Goal: Task Accomplishment & Management: Use online tool/utility

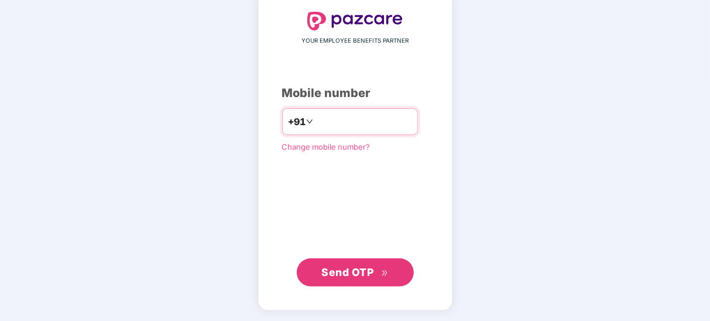
type input "**********"
click at [360, 286] on div "**********" at bounding box center [355, 149] width 194 height 323
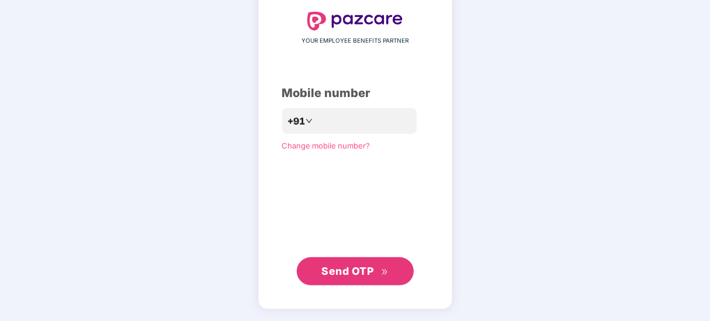
scroll to position [66, 0]
click at [375, 266] on span "Send OTP" at bounding box center [354, 272] width 67 height 16
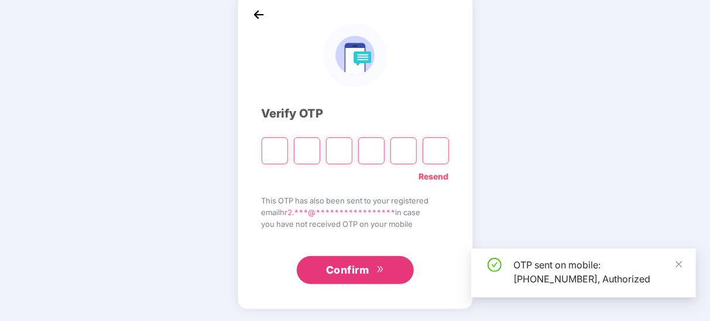
scroll to position [60, 0]
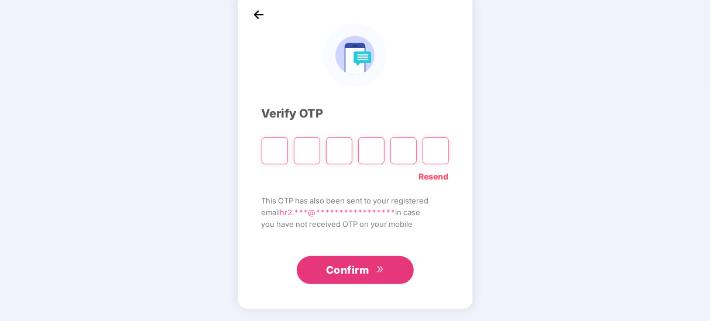
type input "*"
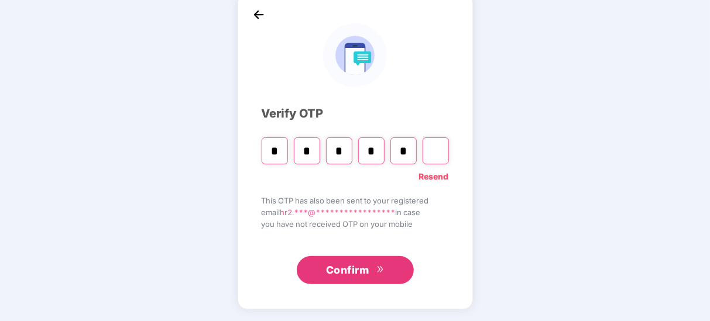
type input "*"
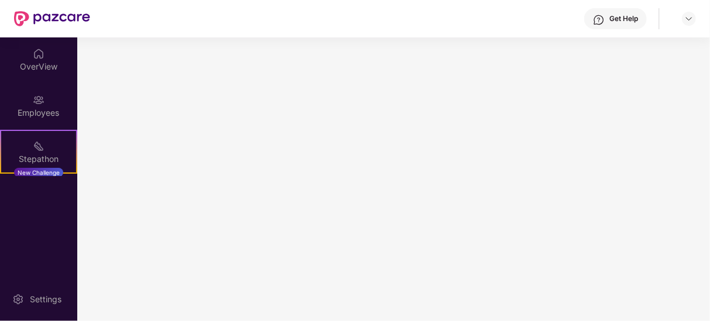
scroll to position [0, 0]
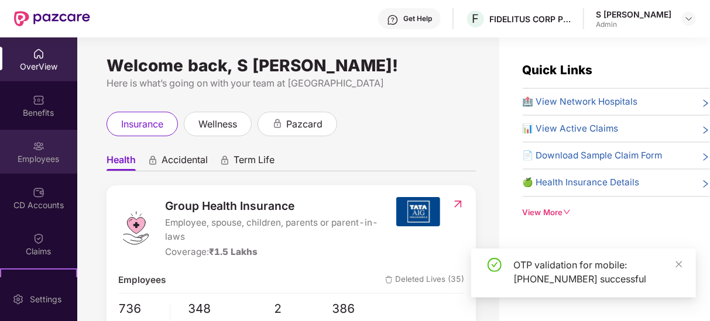
click at [42, 156] on div "Employees" at bounding box center [38, 159] width 77 height 12
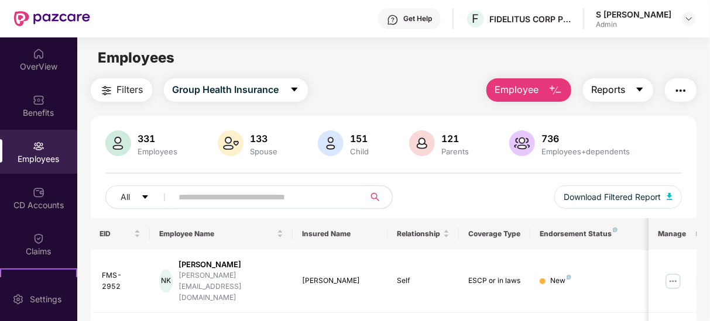
click at [626, 89] on button "Reports" at bounding box center [618, 89] width 70 height 23
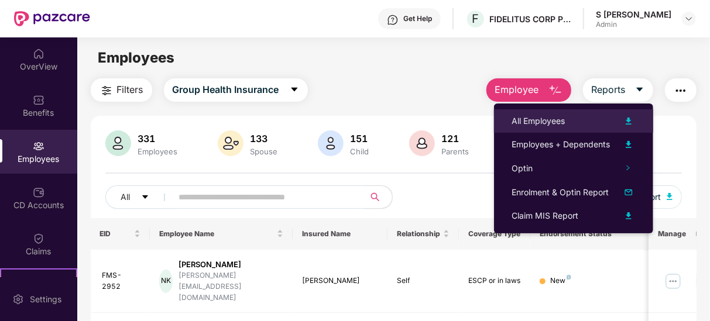
click at [585, 113] on li "All Employees" at bounding box center [573, 120] width 159 height 23
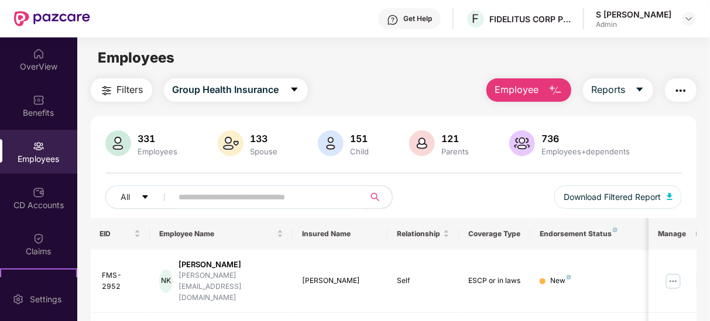
click at [509, 89] on span "Employee" at bounding box center [517, 89] width 44 height 15
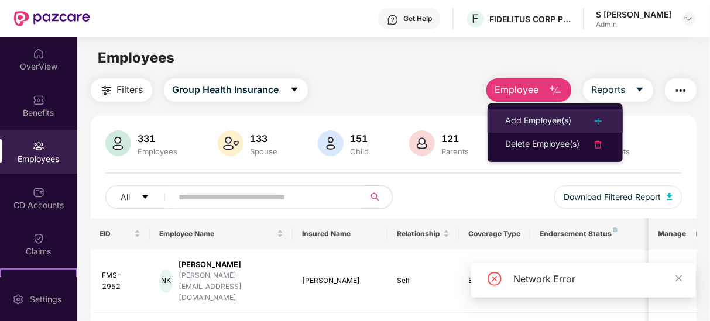
click at [583, 119] on div at bounding box center [592, 121] width 26 height 14
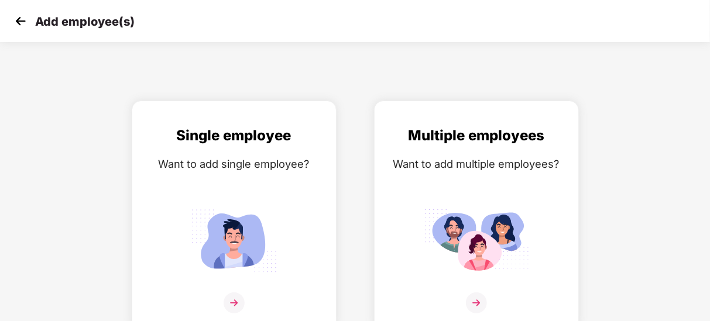
click at [14, 17] on img at bounding box center [21, 21] width 18 height 18
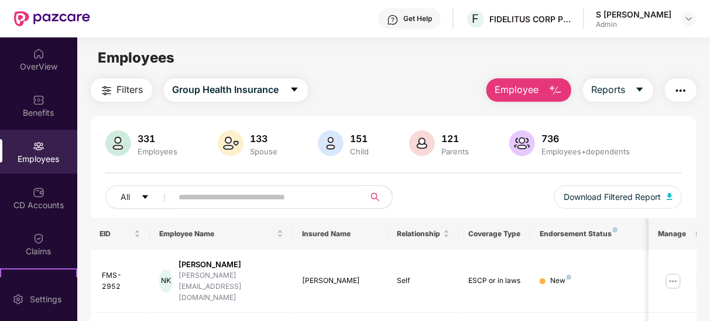
click at [552, 91] on img "button" at bounding box center [555, 91] width 14 height 14
click at [618, 80] on button "Reports" at bounding box center [618, 89] width 70 height 23
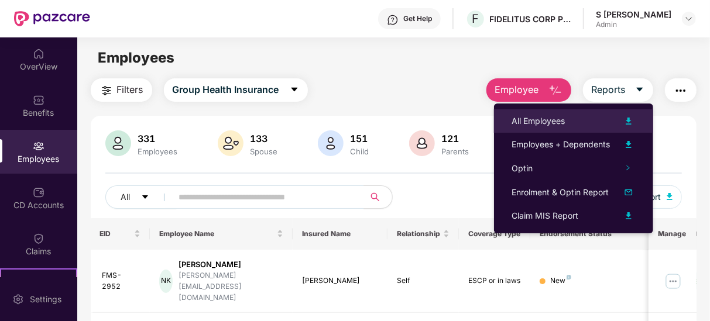
click at [618, 117] on div at bounding box center [623, 121] width 26 height 14
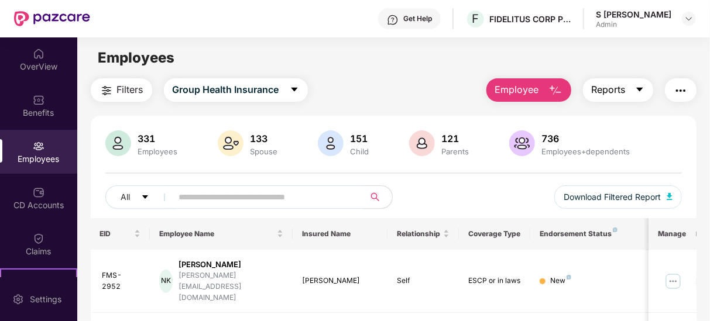
click at [629, 89] on button "Reports" at bounding box center [618, 89] width 70 height 23
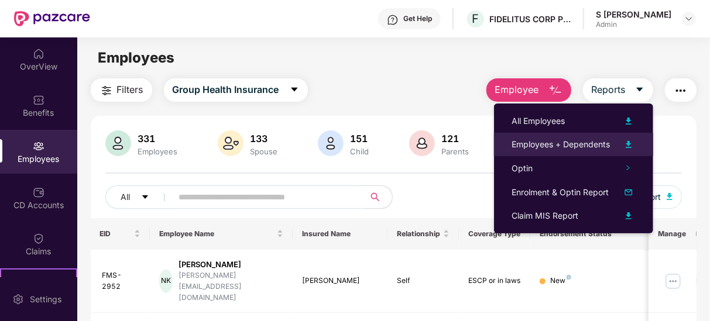
click at [611, 150] on div at bounding box center [623, 144] width 26 height 14
